Goal: Task Accomplishment & Management: Manage account settings

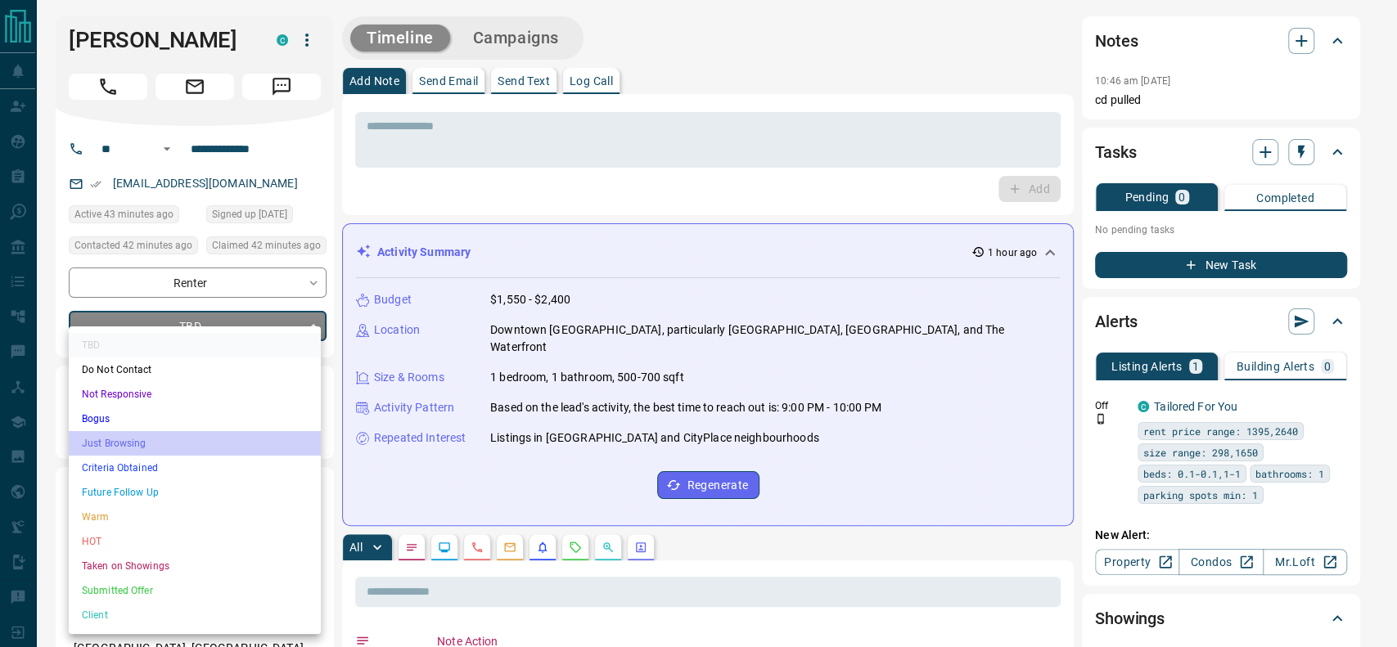
click at [164, 439] on li "Just Browsing" at bounding box center [195, 443] width 252 height 25
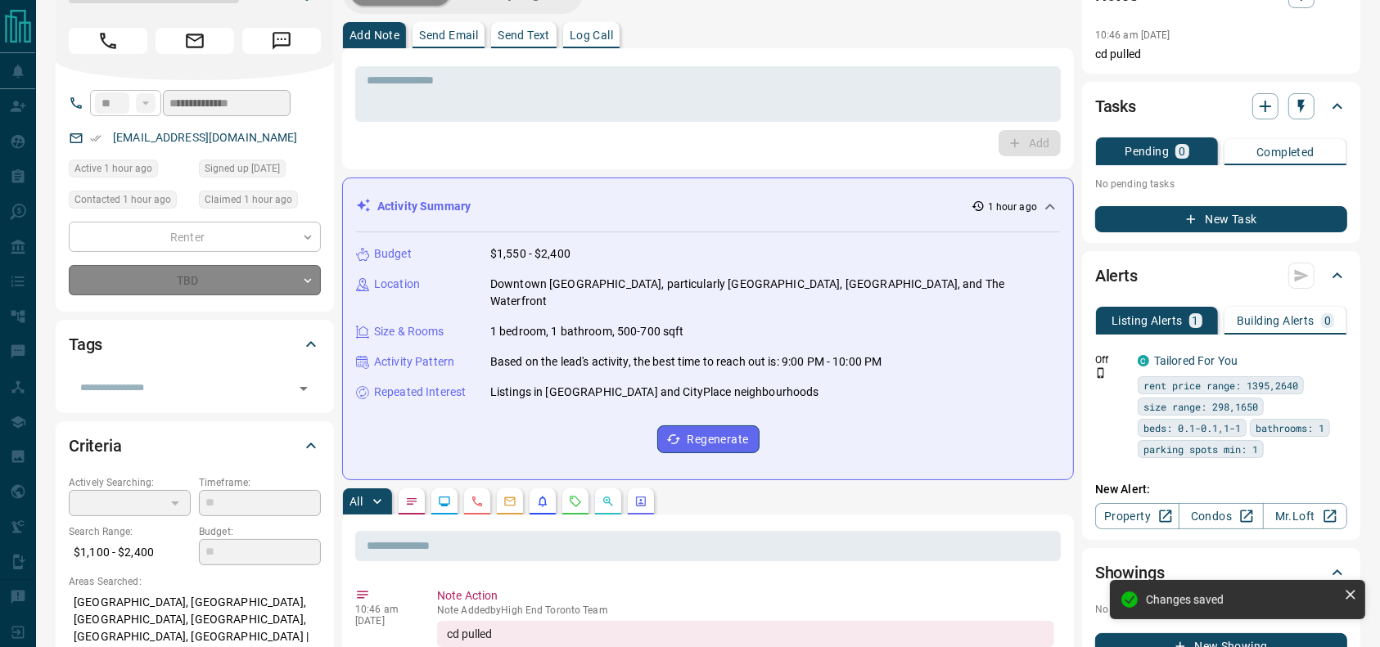
type input "*"
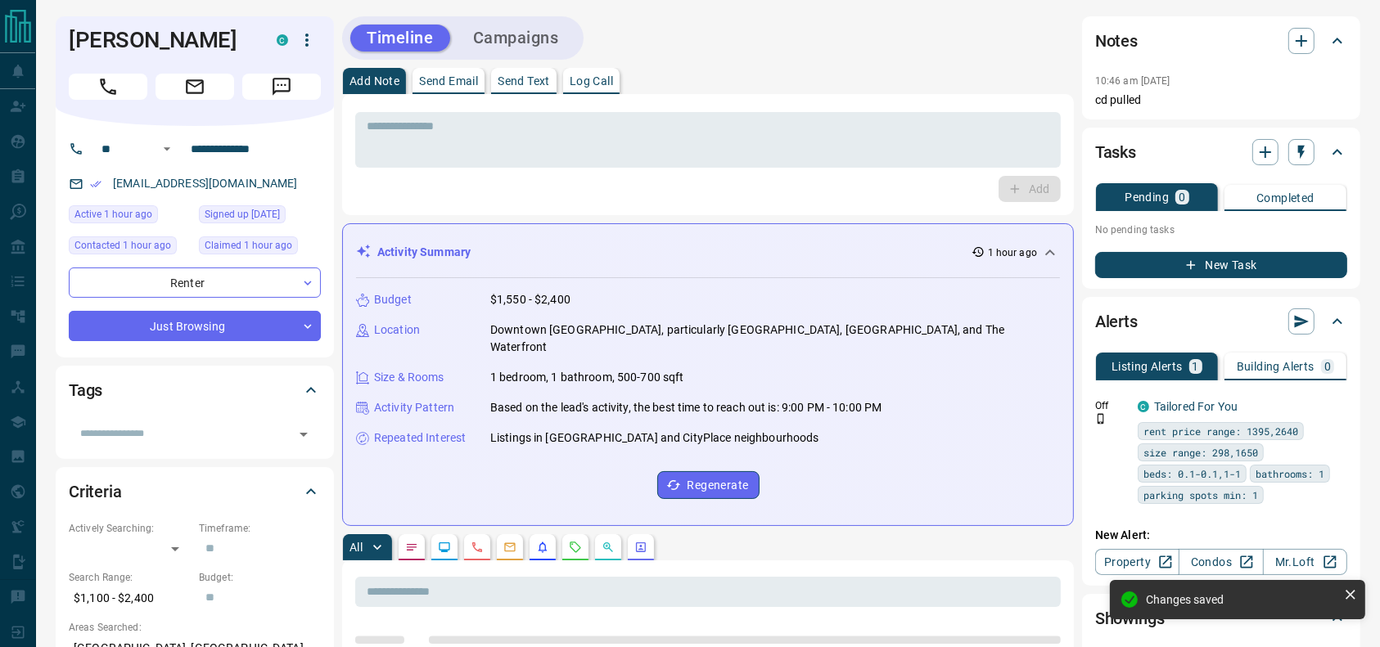
click at [101, 90] on icon "Call" at bounding box center [107, 86] width 21 height 21
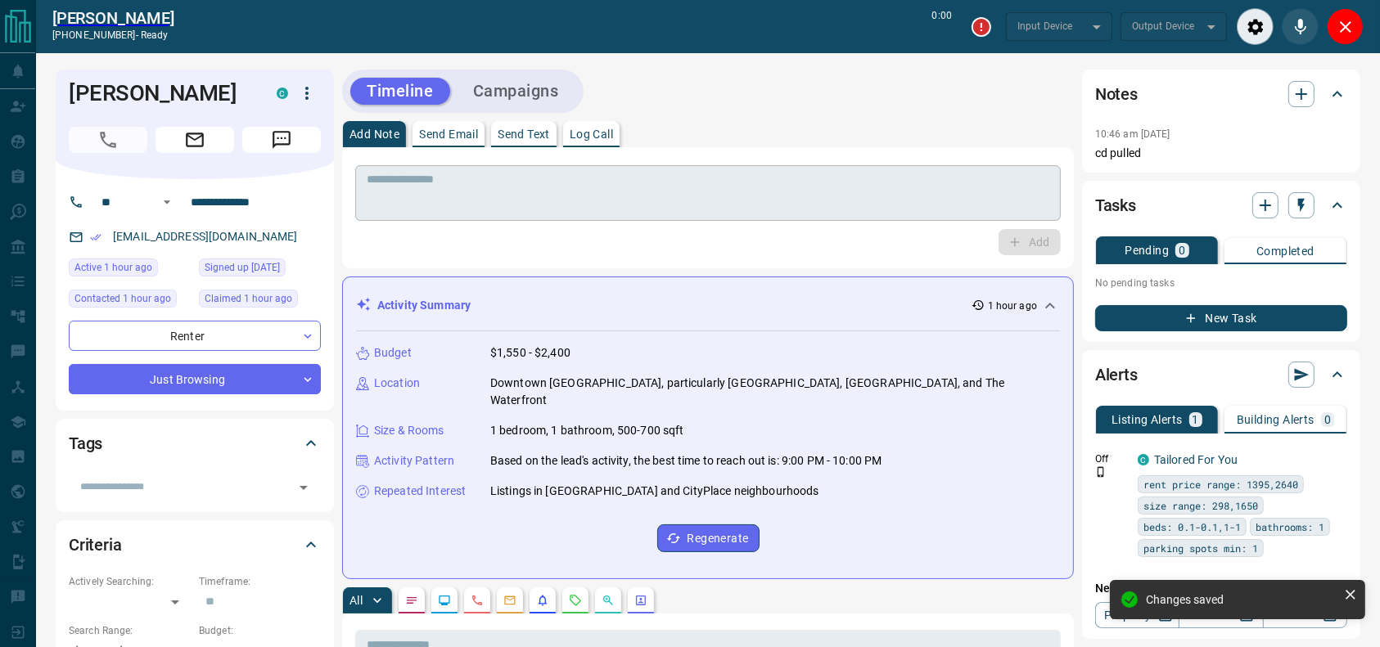
type input "*******"
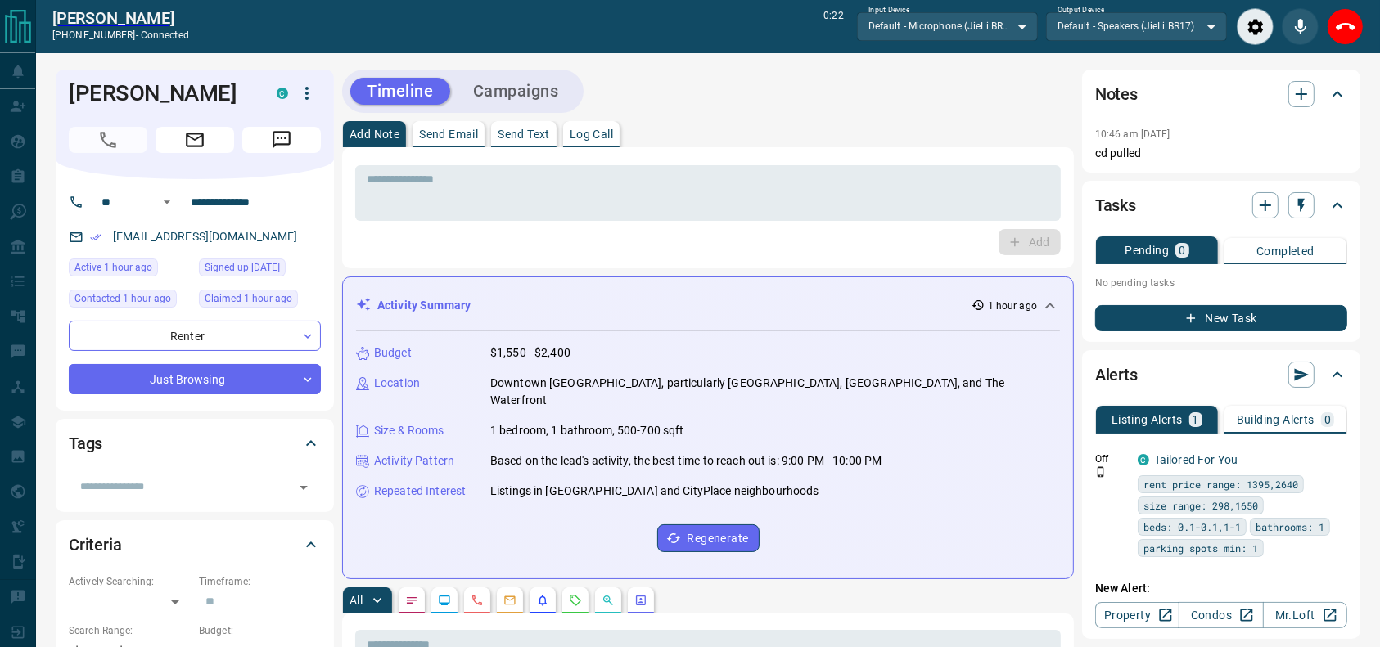
click at [679, 161] on div "* ​ Add" at bounding box center [708, 207] width 732 height 121
click at [650, 192] on textarea at bounding box center [708, 194] width 683 height 42
click at [1345, 38] on button "End Call" at bounding box center [1345, 26] width 37 height 37
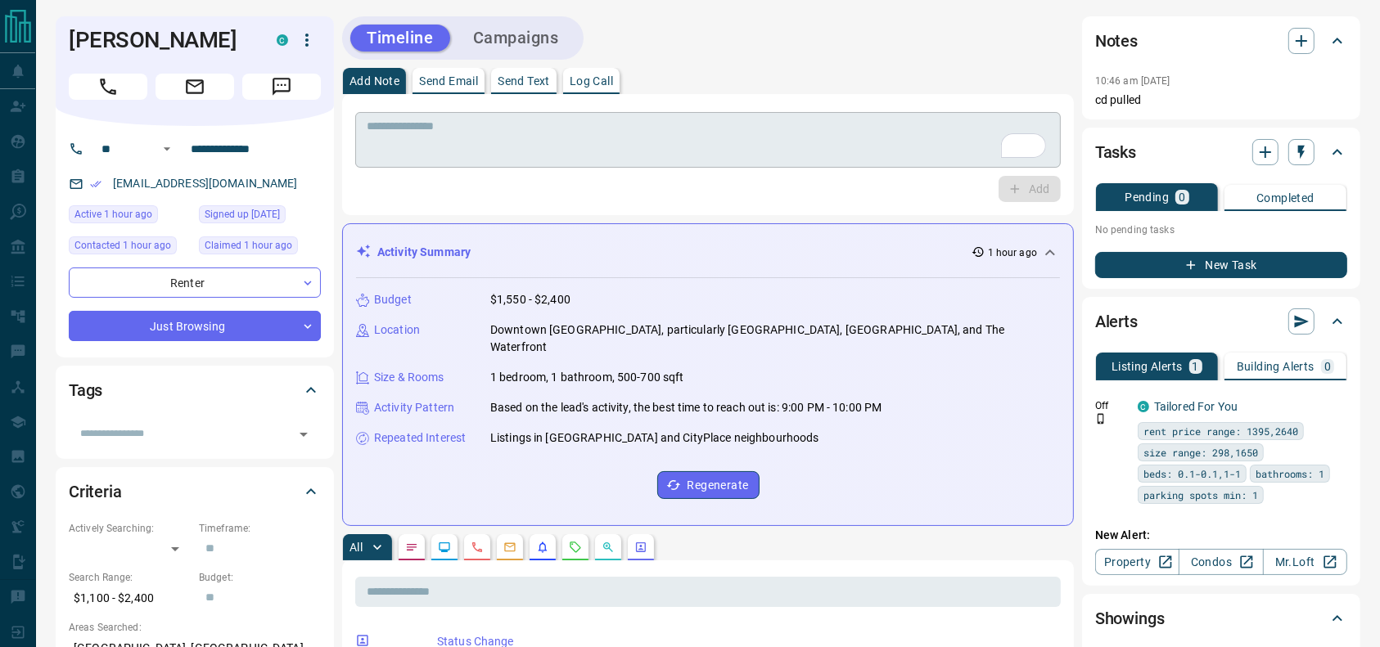
click at [949, 121] on textarea "To enrich screen reader interactions, please activate Accessibility in Grammarl…" at bounding box center [708, 140] width 683 height 42
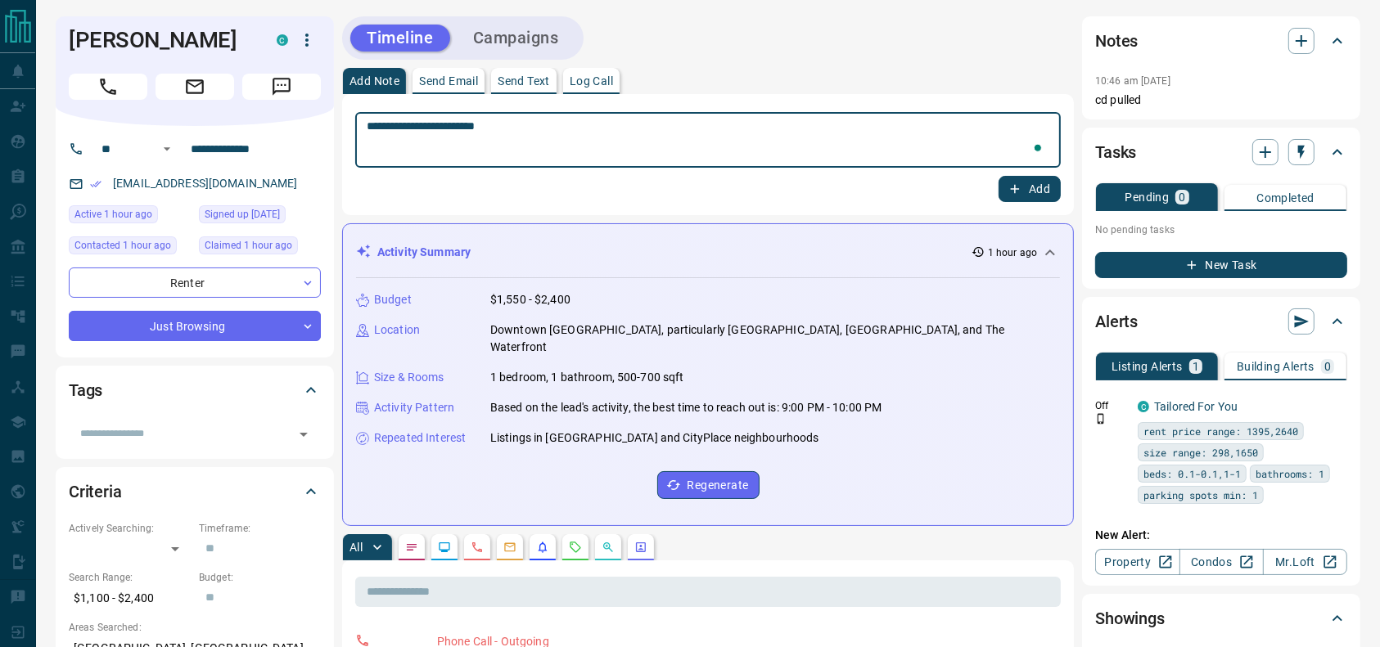
type textarea "**********"
click at [1015, 182] on icon "button" at bounding box center [1014, 189] width 15 height 15
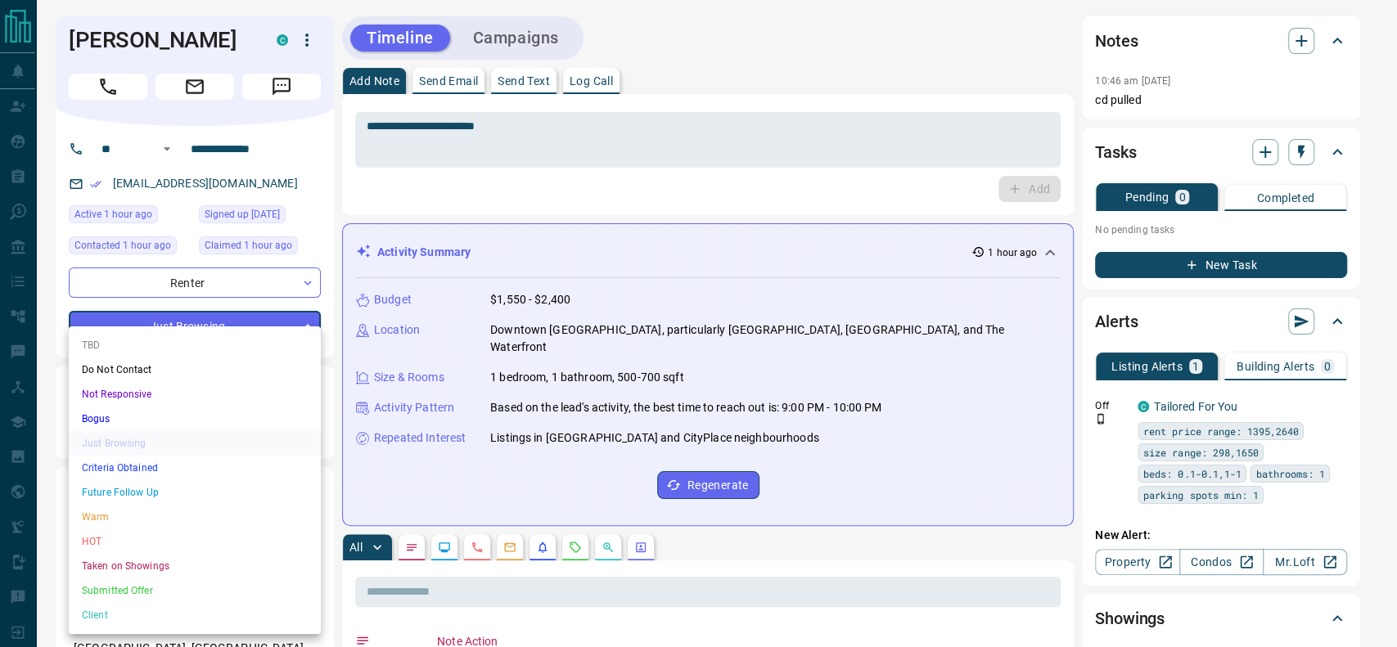
click at [177, 485] on li "Future Follow Up" at bounding box center [195, 492] width 252 height 25
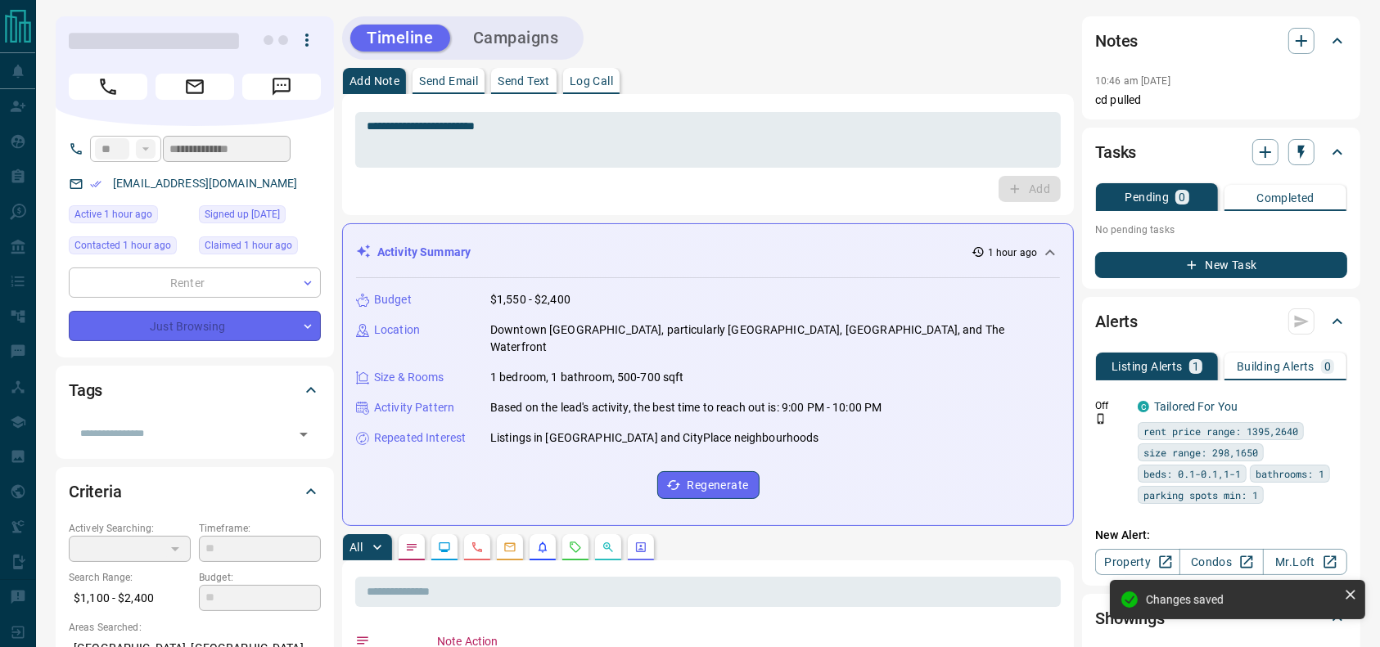
type input "*"
